Goal: Find contact information: Find contact information

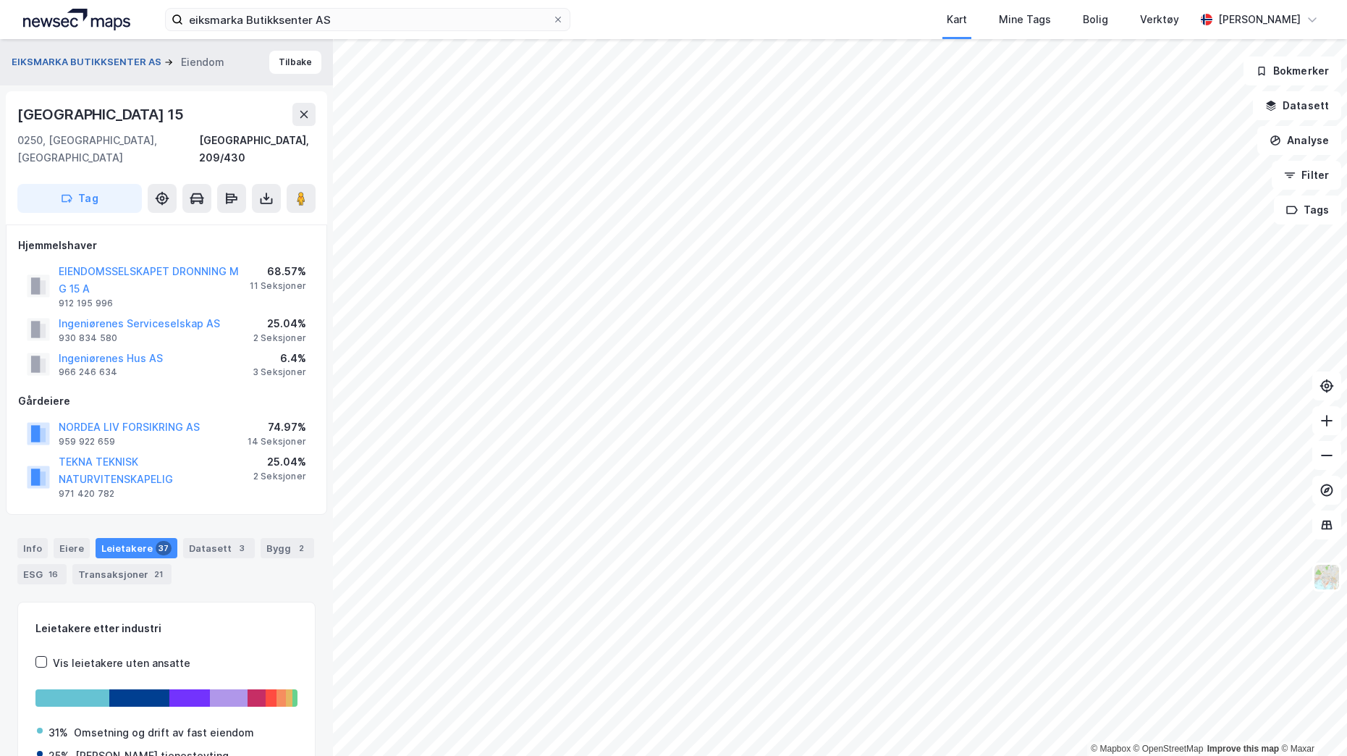
click at [97, 59] on button "EIKSMARKA BUTIKKSENTER AS" at bounding box center [88, 62] width 153 height 14
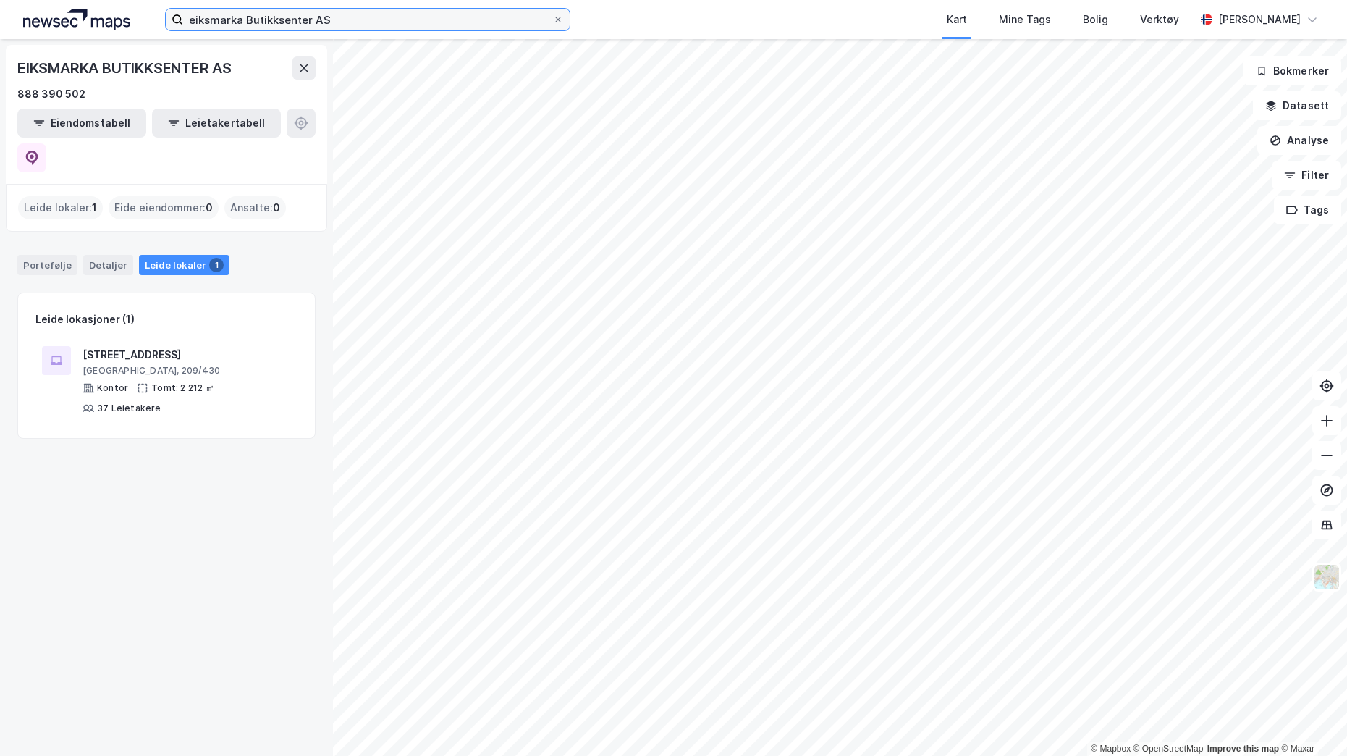
click at [306, 27] on input "eiksmarka Butikksenter AS" at bounding box center [367, 20] width 369 height 22
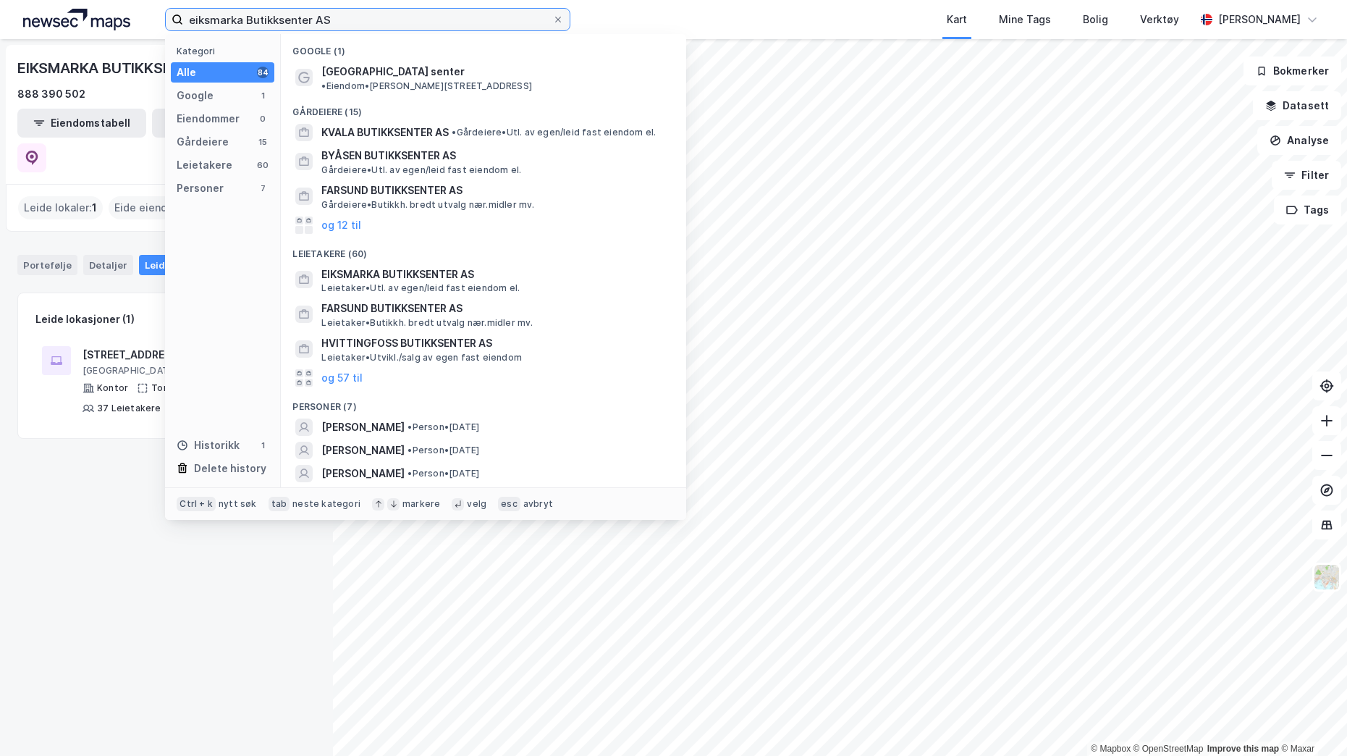
click at [306, 27] on input "eiksmarka Butikksenter AS" at bounding box center [367, 20] width 369 height 22
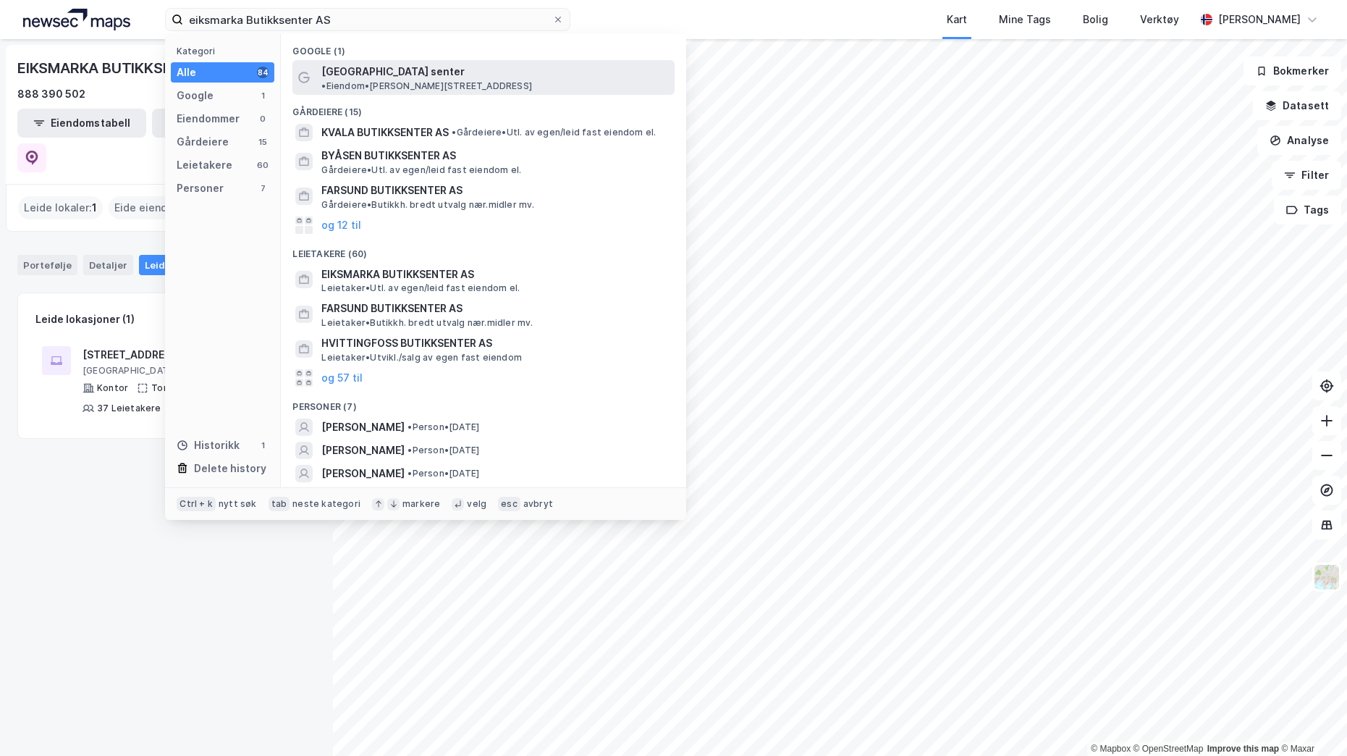
click at [427, 80] on span "• Eiendom • [PERSON_NAME][STREET_ADDRESS]" at bounding box center [426, 86] width 211 height 12
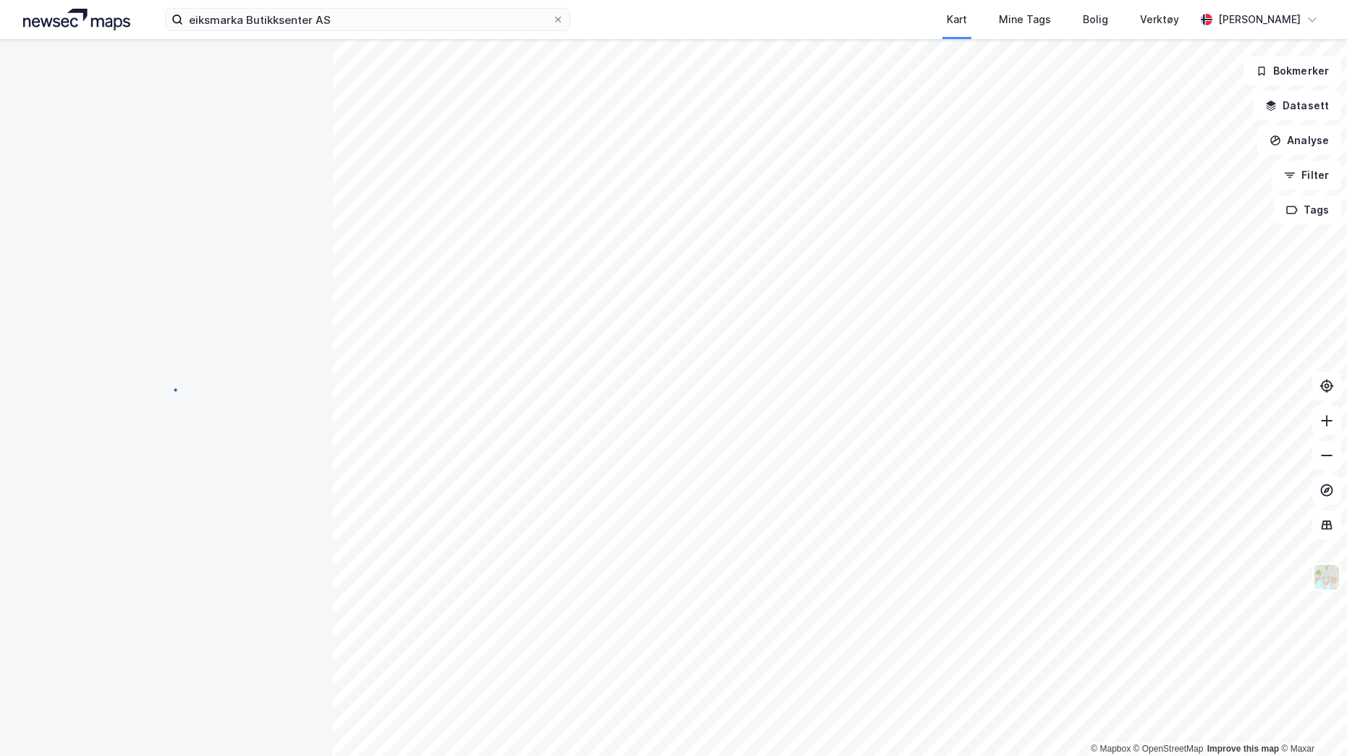
scroll to position [1, 0]
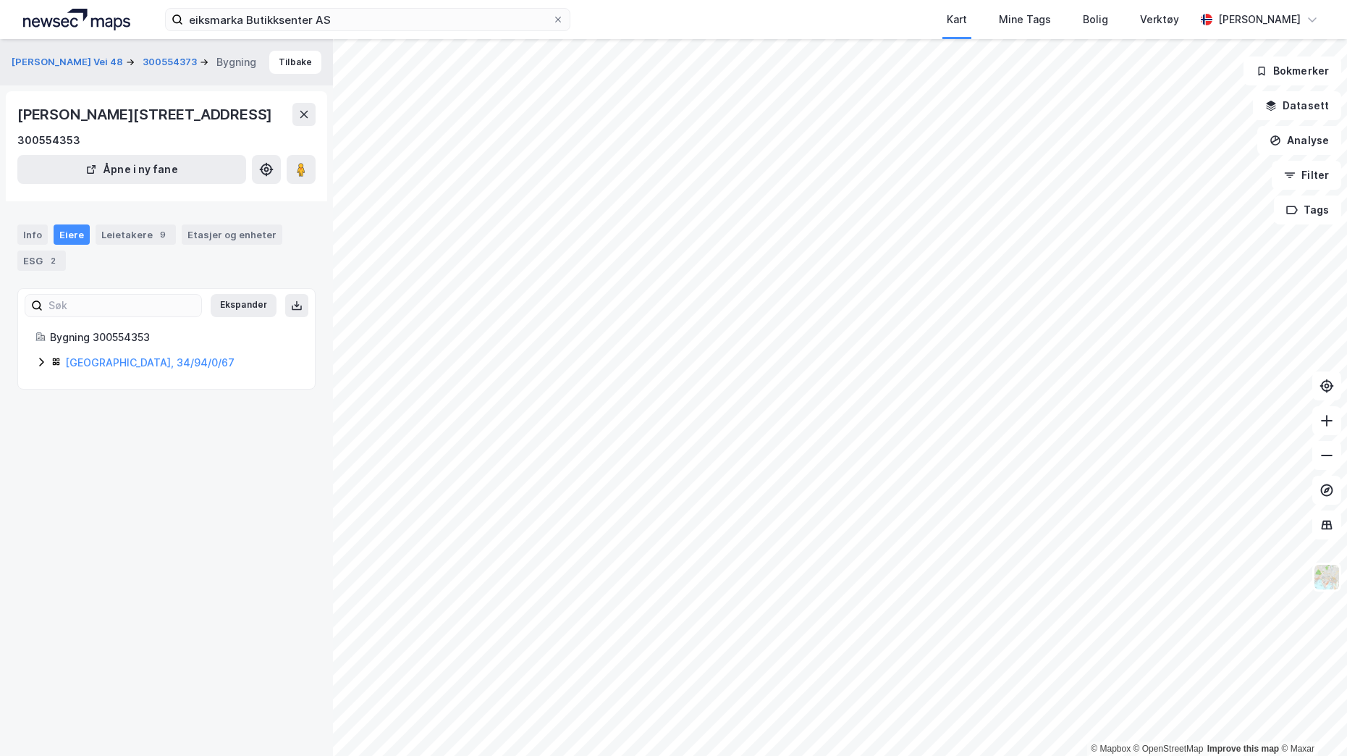
click at [37, 359] on icon at bounding box center [41, 362] width 12 height 12
click at [153, 559] on div "[PERSON_NAME] Vei 48 300554373 Bygning Tilbake [PERSON_NAME][STREET_ADDRESS] 30…" at bounding box center [166, 397] width 333 height 717
click at [171, 499] on div "[PERSON_NAME] Vei 48 300554373 Bygning Tilbake [PERSON_NAME][STREET_ADDRESS] 30…" at bounding box center [166, 397] width 333 height 717
click at [643, 13] on div "Kart Mine Tags Bolig Verktøy" at bounding box center [917, 19] width 555 height 39
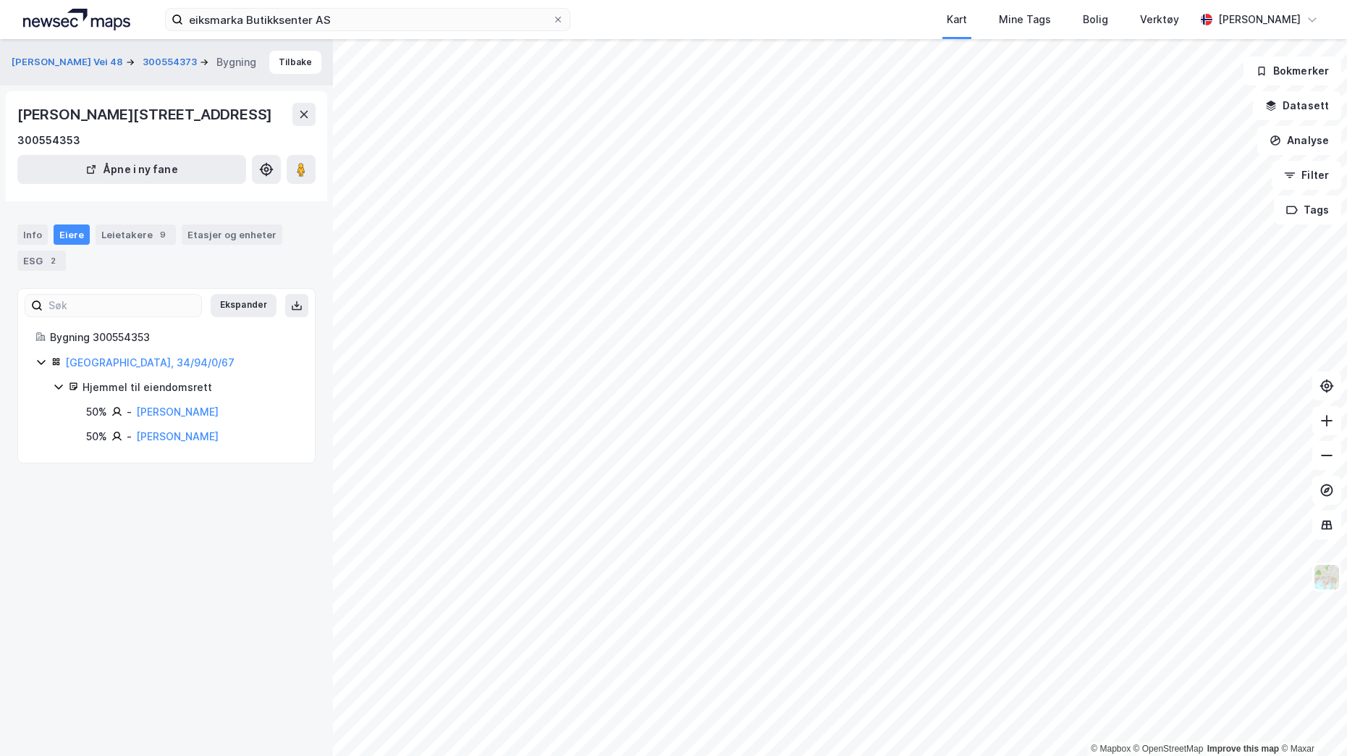
click at [131, 565] on div "[PERSON_NAME] Vei 48 300554373 Bygning Tilbake [PERSON_NAME][STREET_ADDRESS] 30…" at bounding box center [166, 397] width 333 height 717
click at [204, 497] on div "[PERSON_NAME] Vei 48 300554373 Bygning Tilbake [PERSON_NAME][STREET_ADDRESS] 30…" at bounding box center [166, 397] width 333 height 717
drag, startPoint x: 209, startPoint y: 437, endPoint x: 138, endPoint y: 439, distance: 70.9
click at [138, 439] on div "50% - [PERSON_NAME]" at bounding box center [191, 436] width 211 height 17
copy link "[PERSON_NAME]"
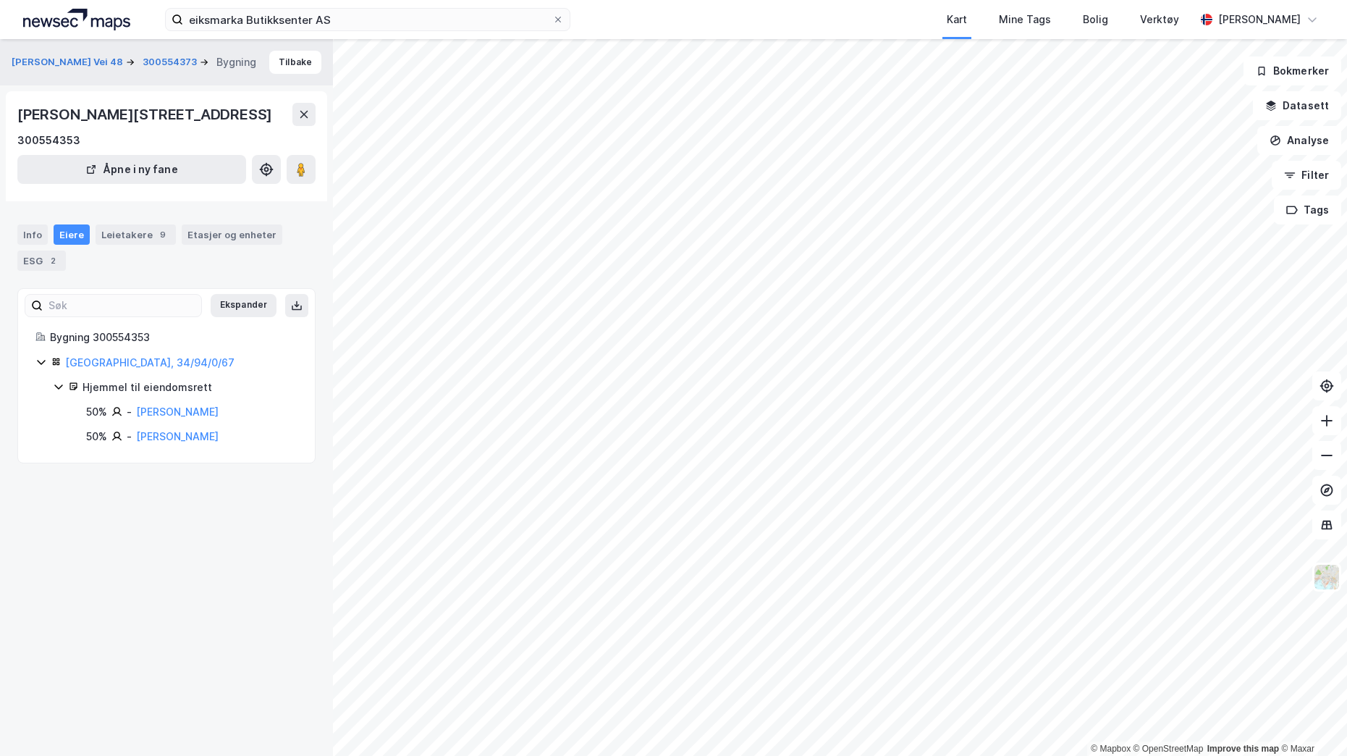
click at [191, 575] on div "[PERSON_NAME] Vei 48 300554373 Bygning Tilbake [PERSON_NAME][STREET_ADDRESS] 30…" at bounding box center [166, 397] width 333 height 717
